Goal: Task Accomplishment & Management: Understand process/instructions

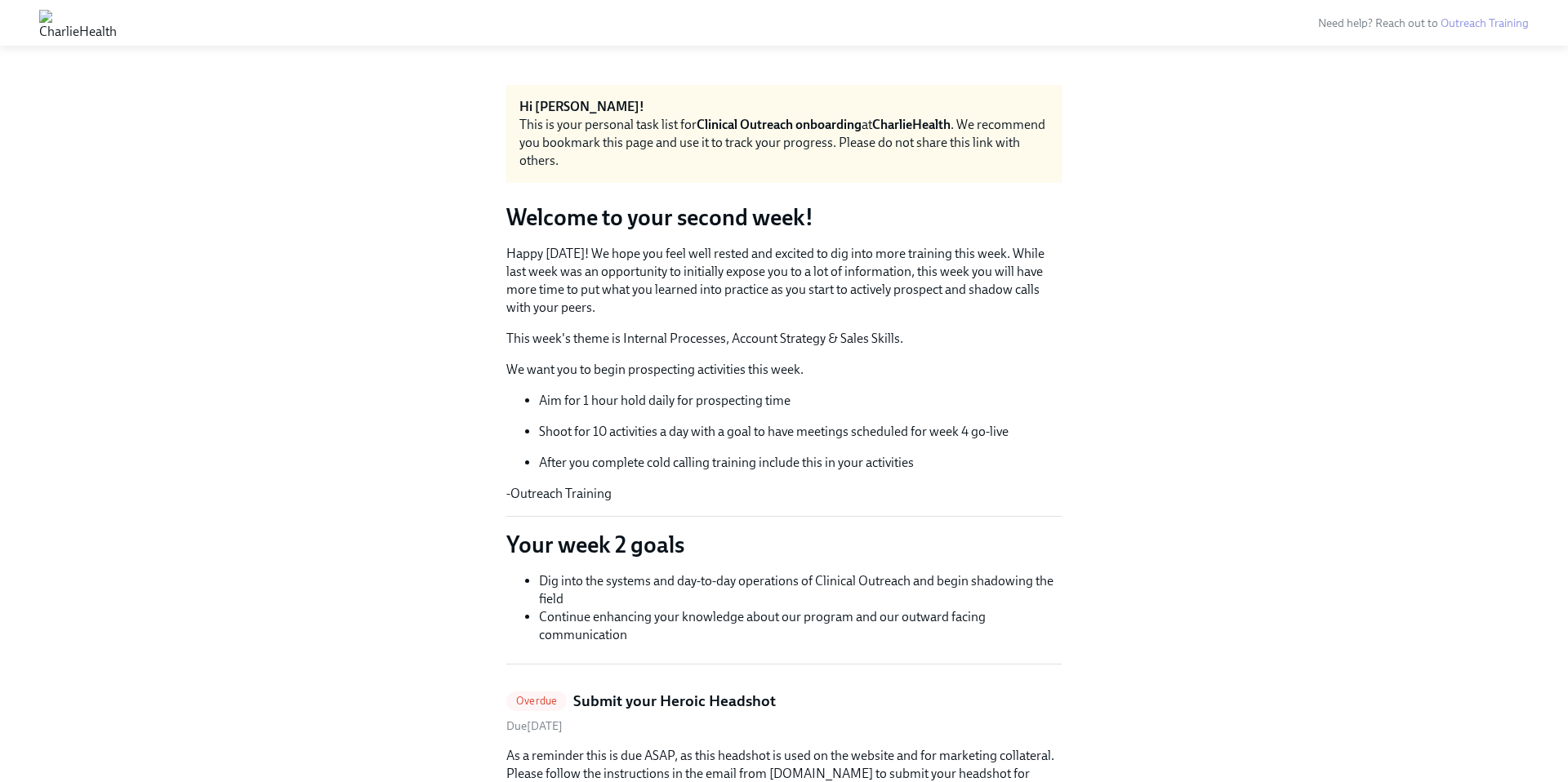
click at [56, 27] on img at bounding box center [78, 22] width 78 height 26
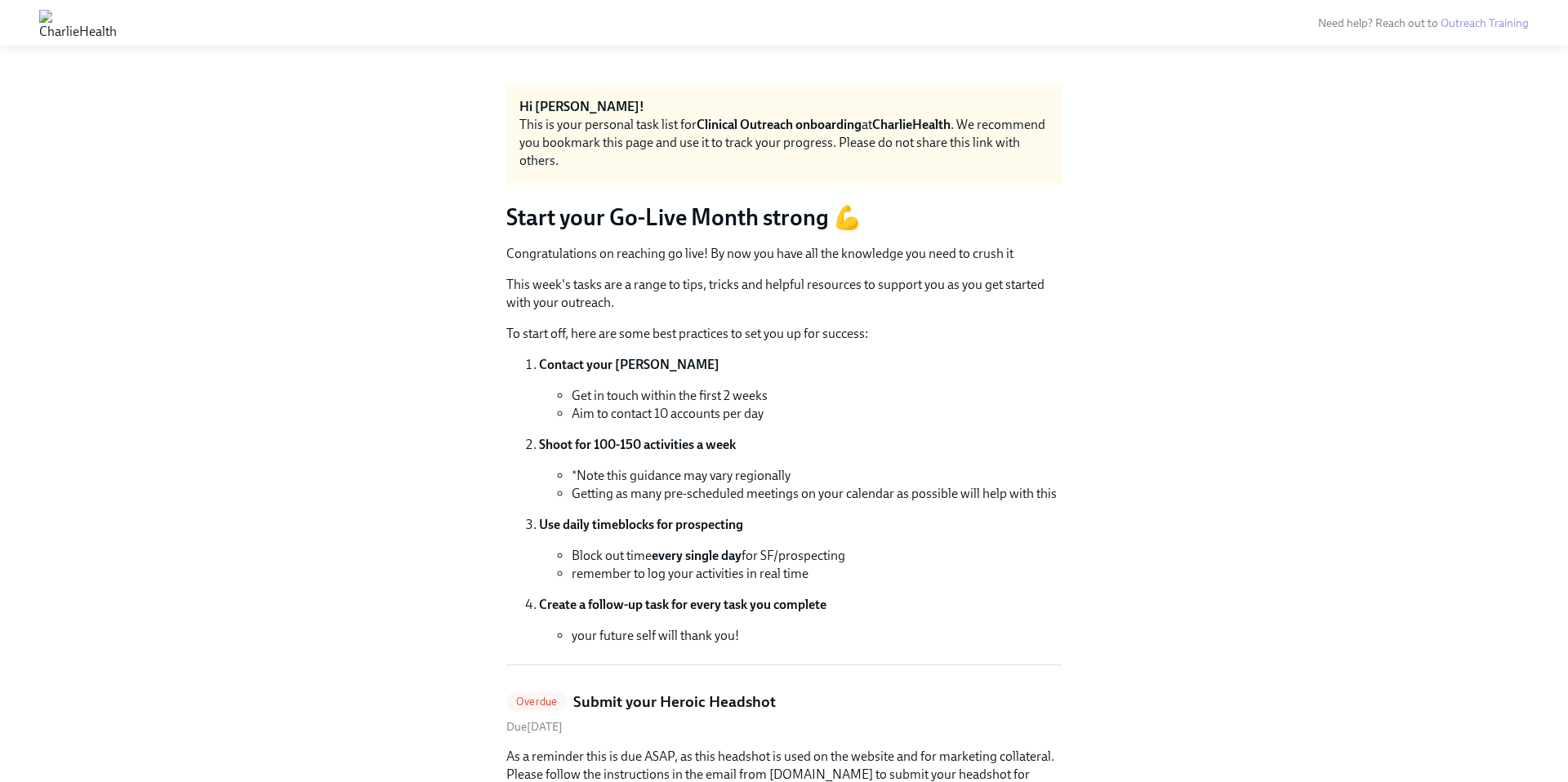
click at [620, 147] on div "This is your personal task list for Clinical Outreach onboarding at CharlieHeal…" at bounding box center [783, 143] width 529 height 54
click at [510, 282] on p "This week's tasks are a range to tips, tricks and helpful resources to support …" at bounding box center [784, 293] width 555 height 36
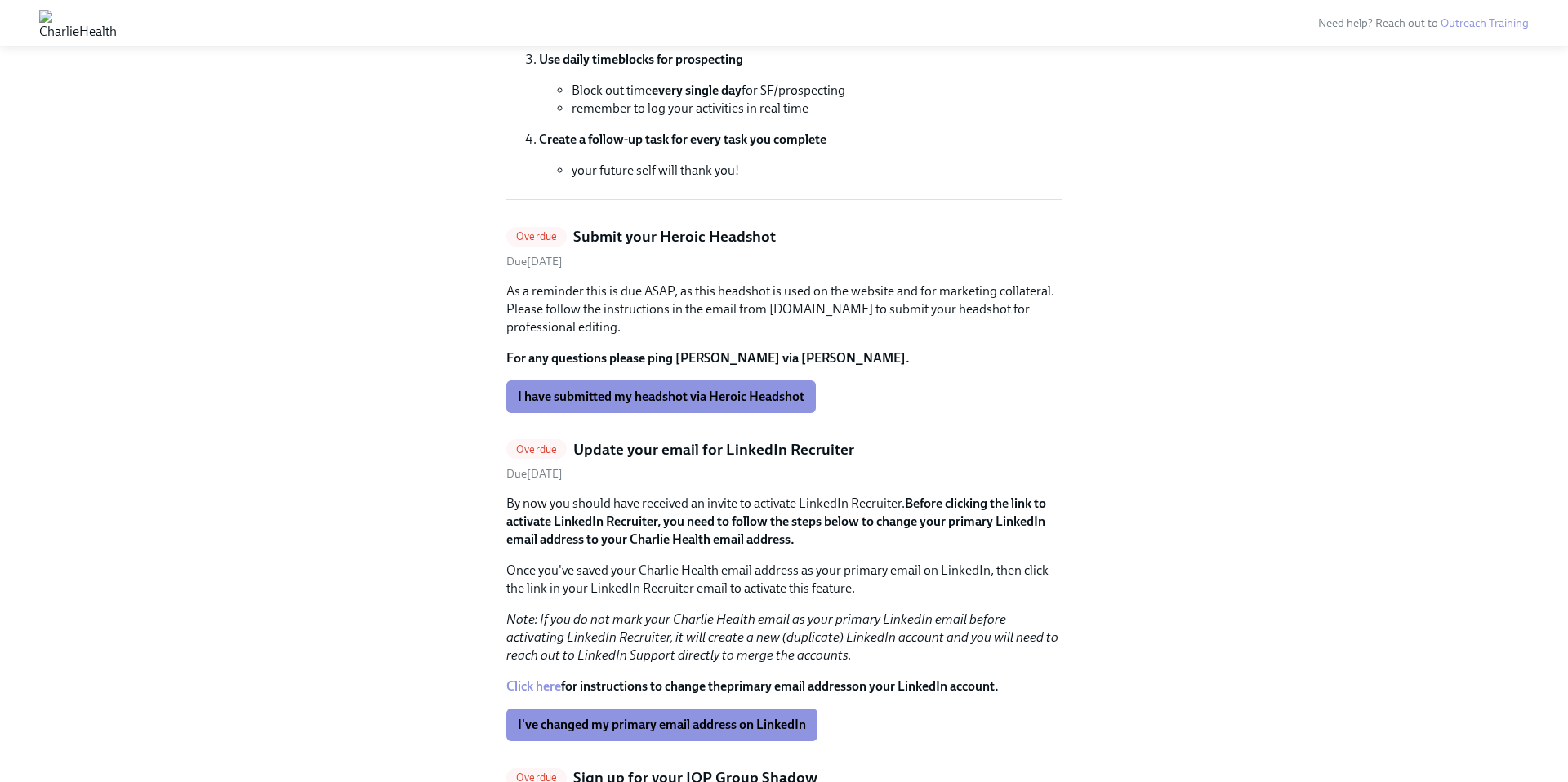
scroll to position [472, 0]
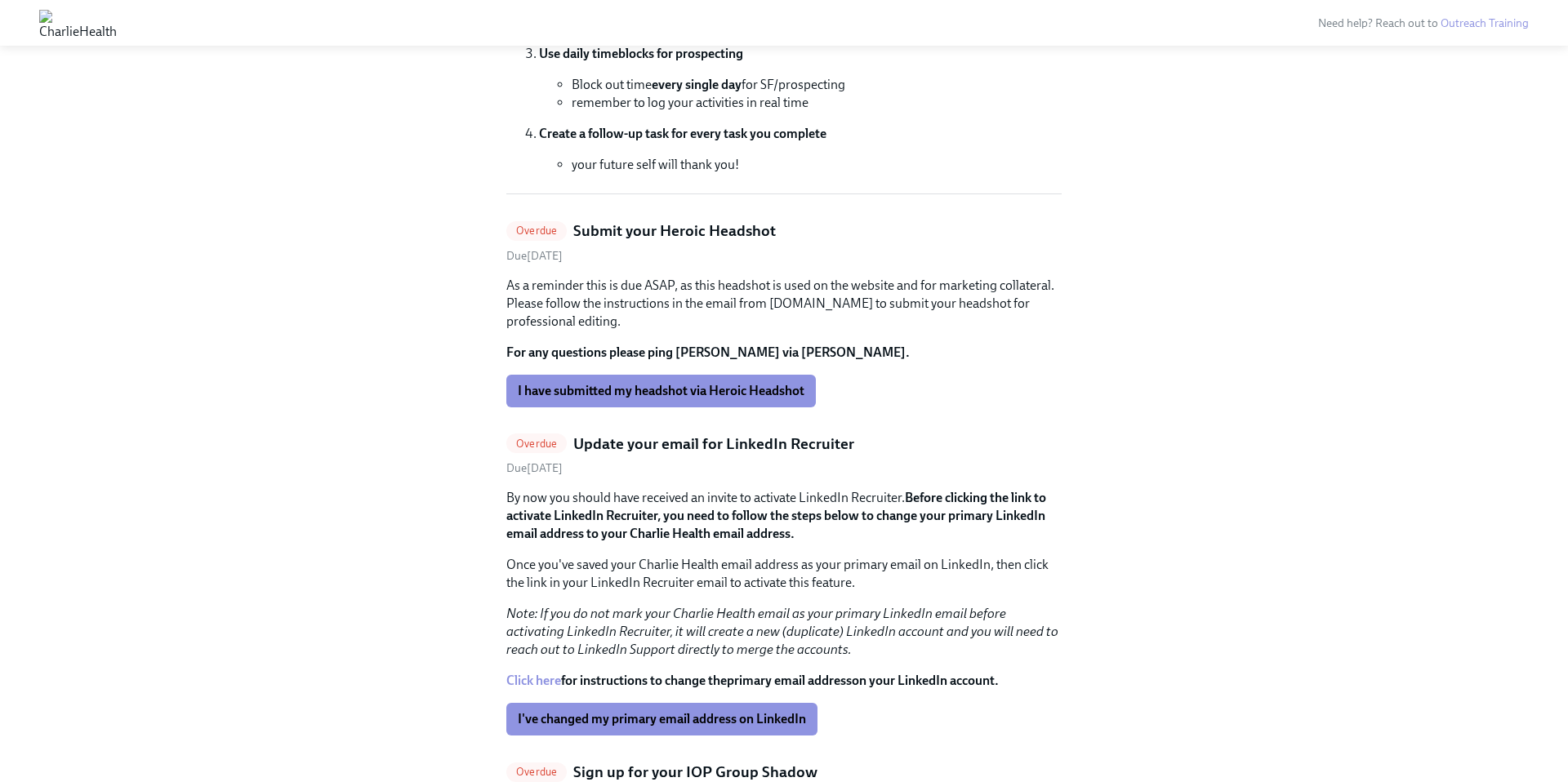
click at [663, 327] on p "As a reminder this is due ASAP, as this headshot is used on the website and for…" at bounding box center [784, 304] width 555 height 54
click at [652, 347] on strong "For any questions please ping [PERSON_NAME] via [PERSON_NAME]." at bounding box center [708, 352] width 404 height 16
click at [708, 302] on p "As a reminder this is due ASAP, as this headshot is used on the website and for…" at bounding box center [784, 304] width 555 height 54
click at [715, 227] on h5 "Submit your Heroic Headshot" at bounding box center [674, 231] width 203 height 21
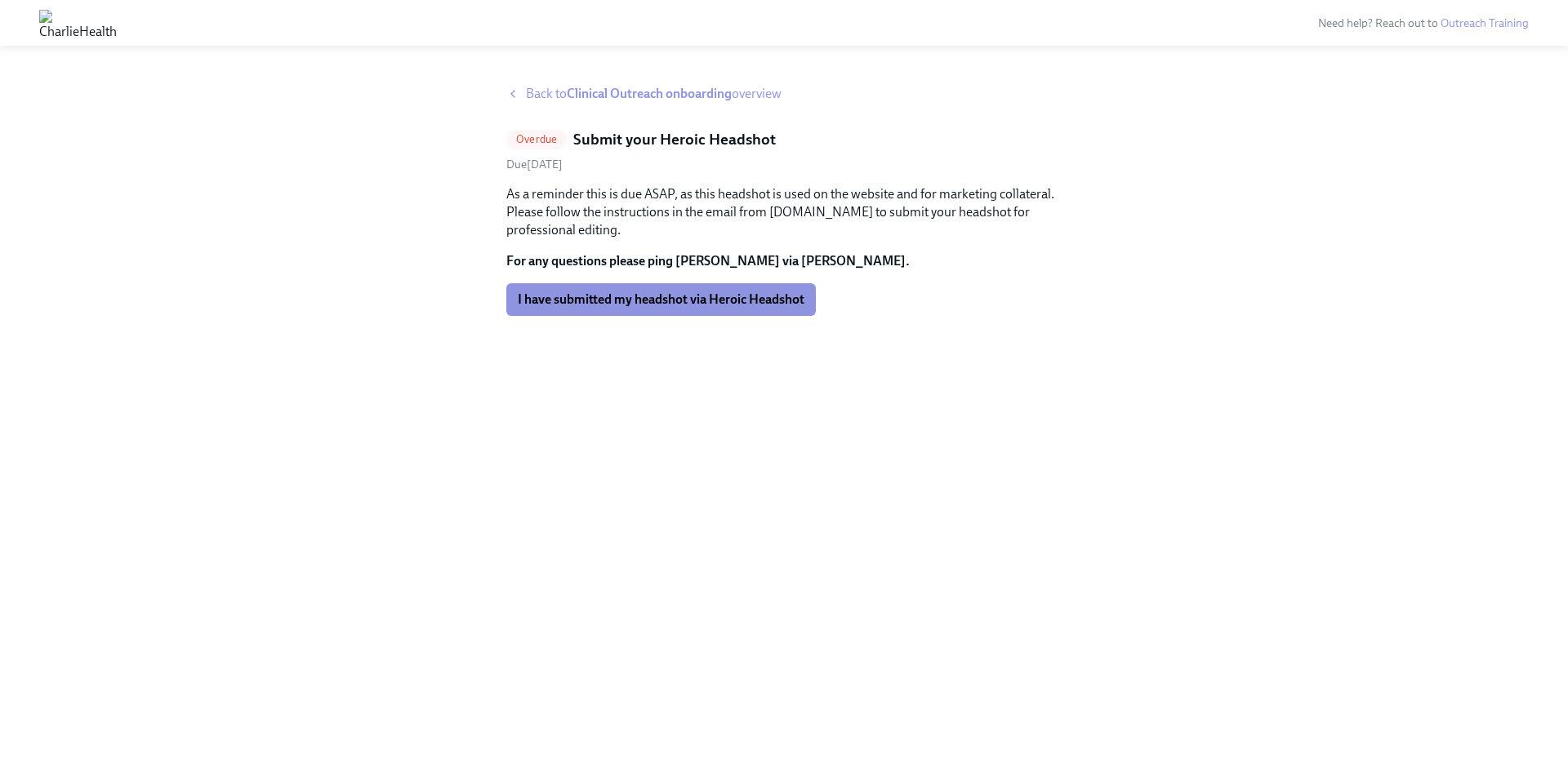
click at [687, 151] on div "Overdue Submit your Heroic Headshot Due [DATE] As a reminder this is due ASAP, …" at bounding box center [784, 222] width 555 height 187
click at [601, 243] on div "As a reminder this is due ASAP, as this headshot is used on the website and for…" at bounding box center [784, 228] width 555 height 85
click at [520, 93] on div "Back to Clinical Outreach onboarding overview" at bounding box center [784, 94] width 555 height 18
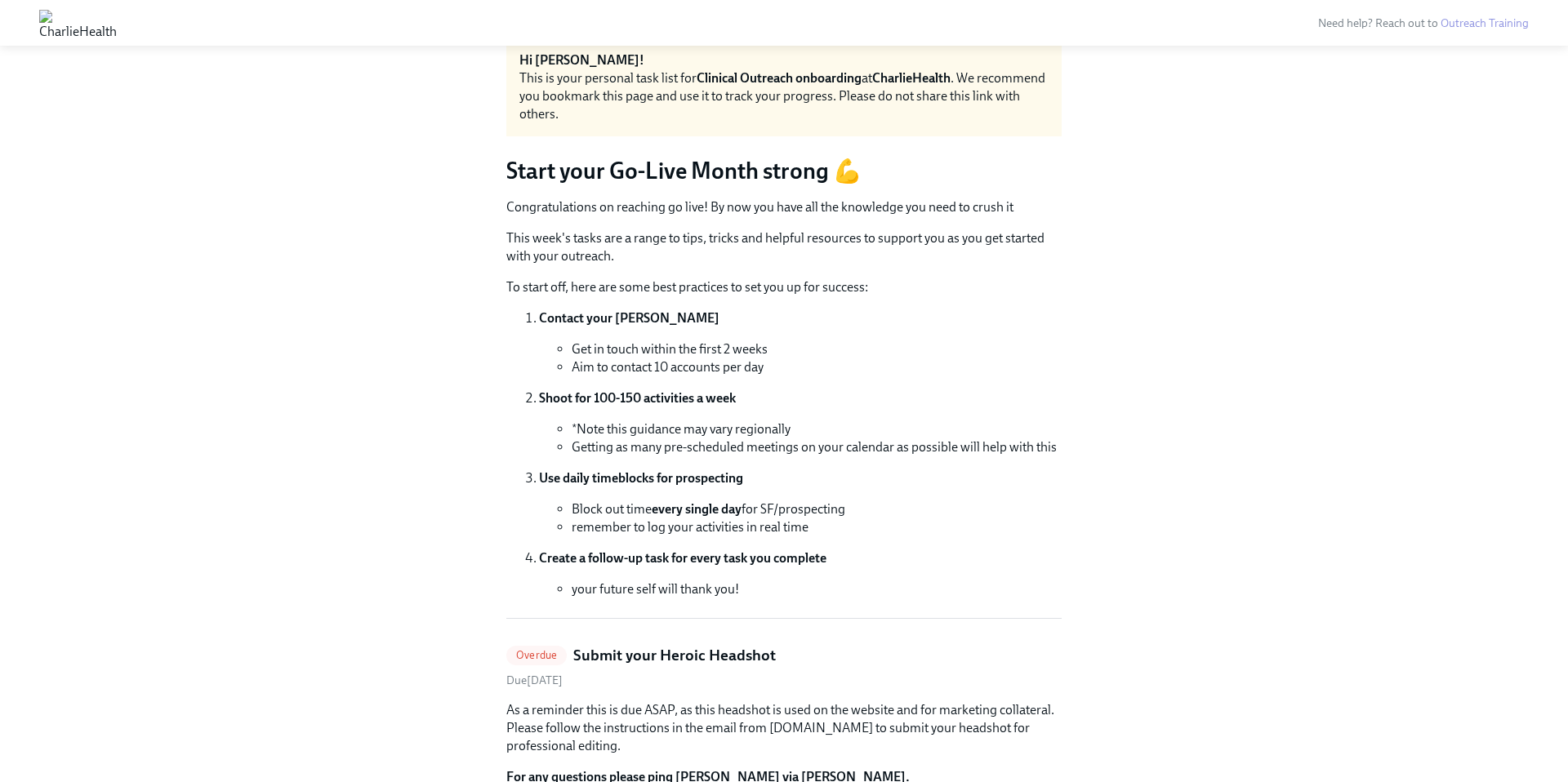
scroll to position [48, 0]
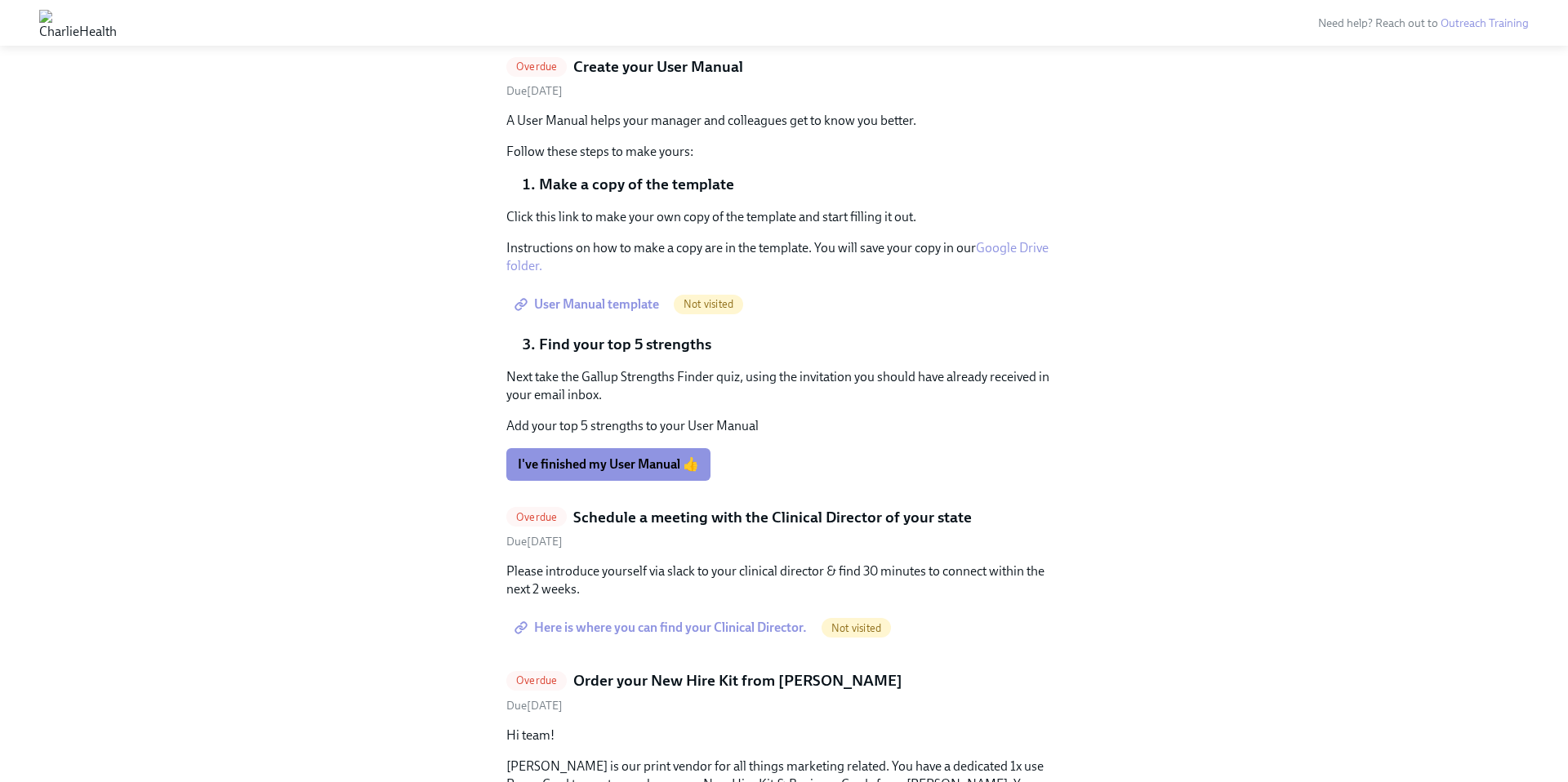
scroll to position [1406, 0]
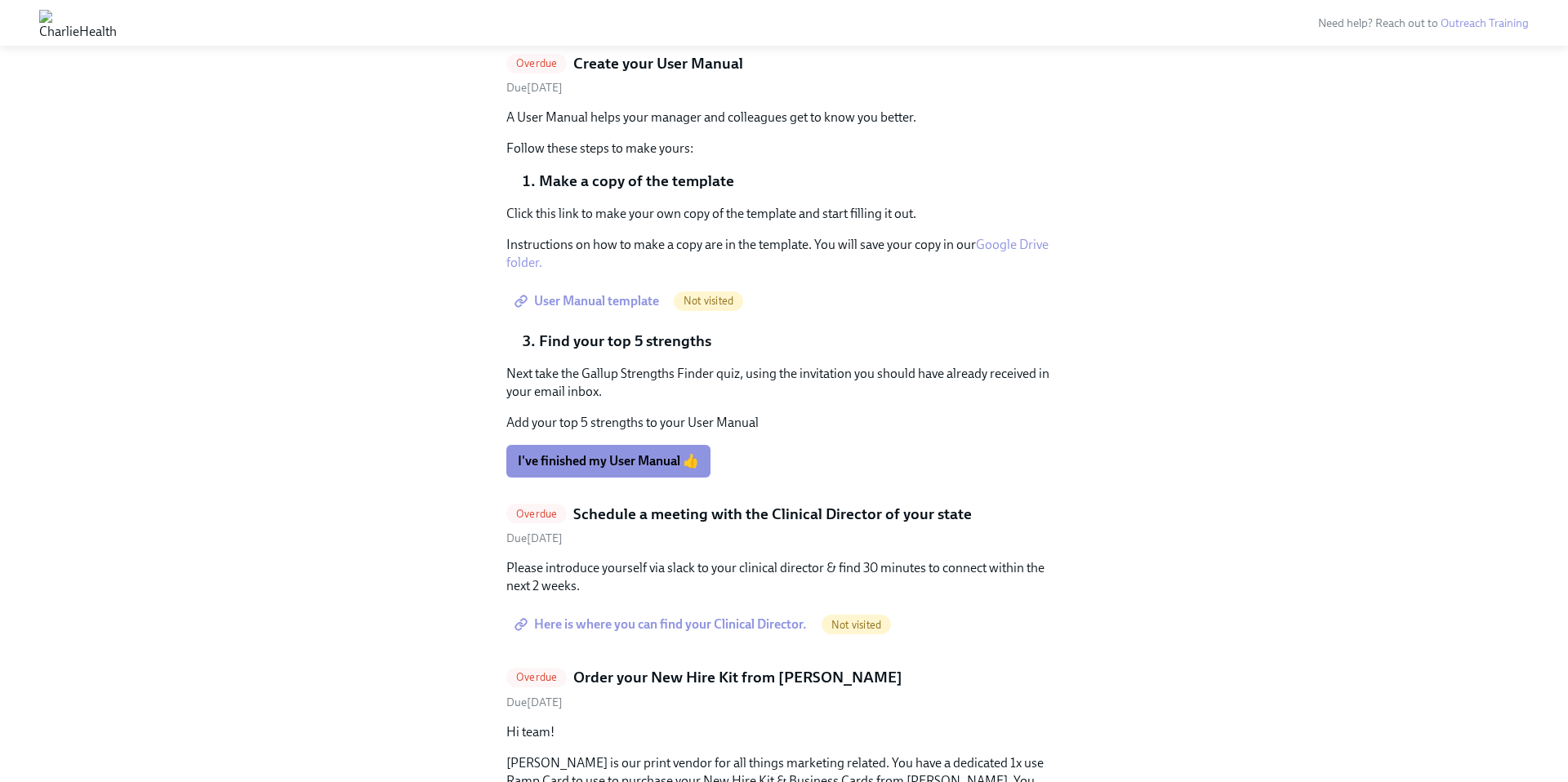
click at [631, 375] on p "Next take the Gallup Strengths Finder quiz, using the invitation you should hav…" at bounding box center [784, 382] width 555 height 36
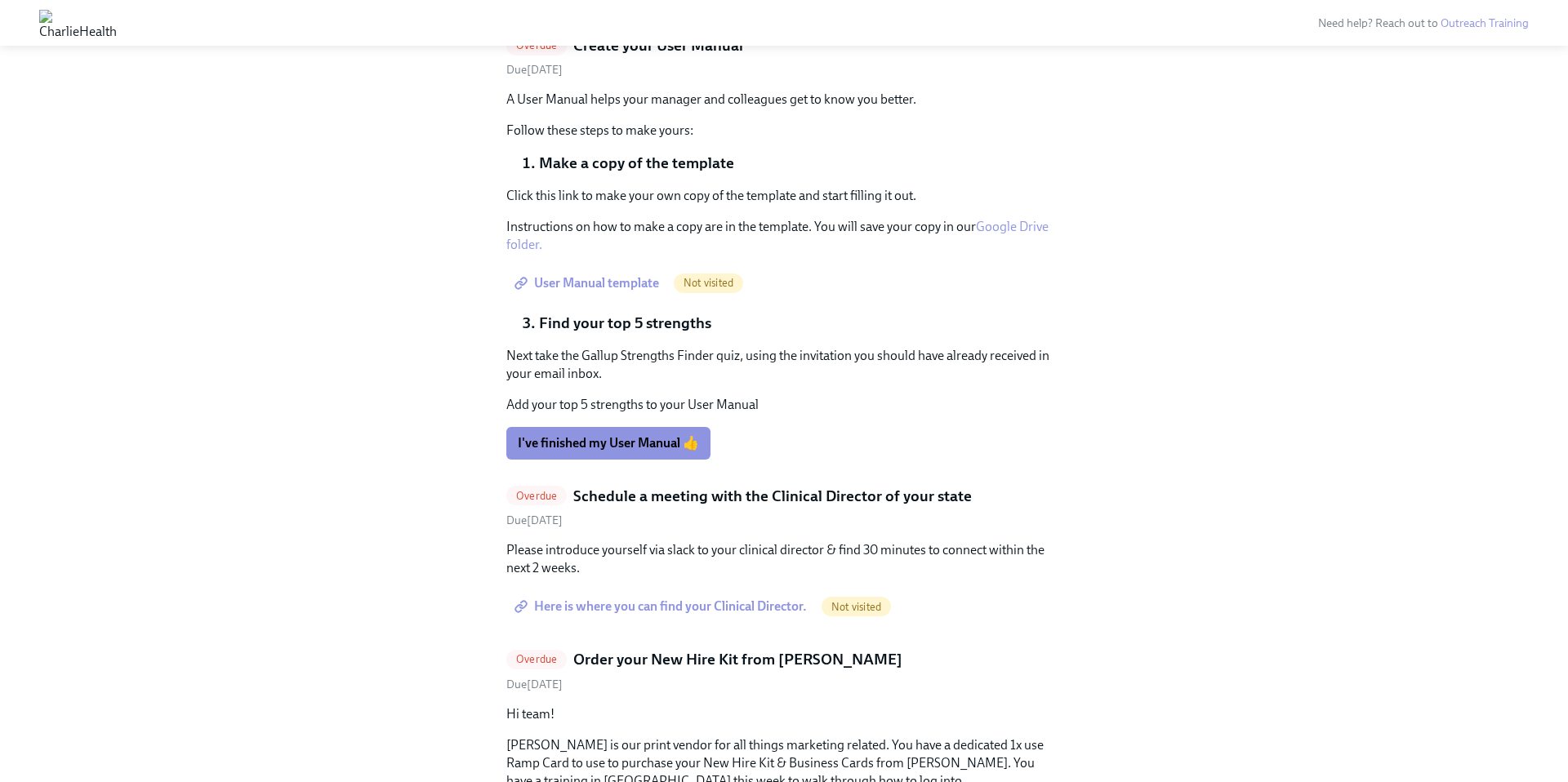
scroll to position [1423, 0]
